Goal: Find specific page/section: Find specific page/section

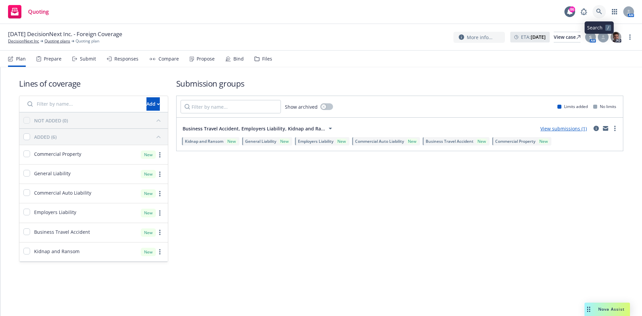
click at [597, 8] on link at bounding box center [598, 11] width 13 height 13
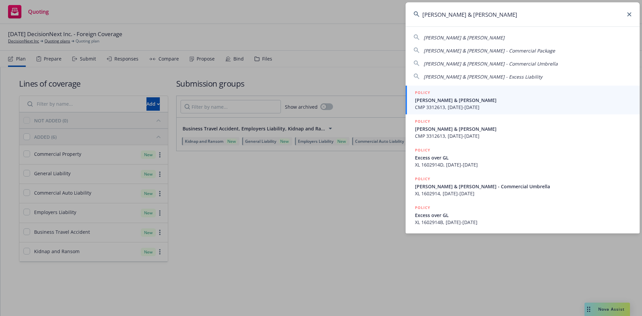
type input "edward & nina ku"
click at [424, 91] on h5 "POLICY" at bounding box center [422, 92] width 15 height 7
